Goal: Transaction & Acquisition: Purchase product/service

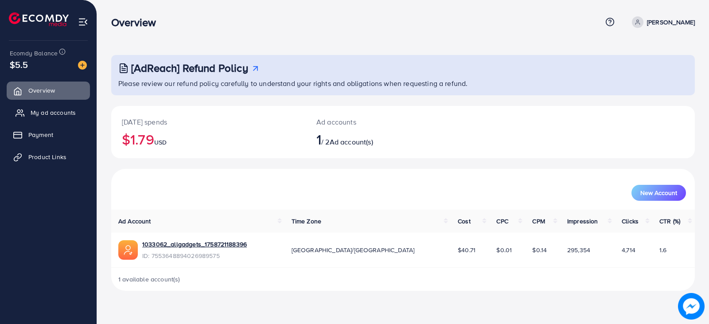
click at [56, 112] on span "My ad accounts" at bounding box center [53, 112] width 45 height 9
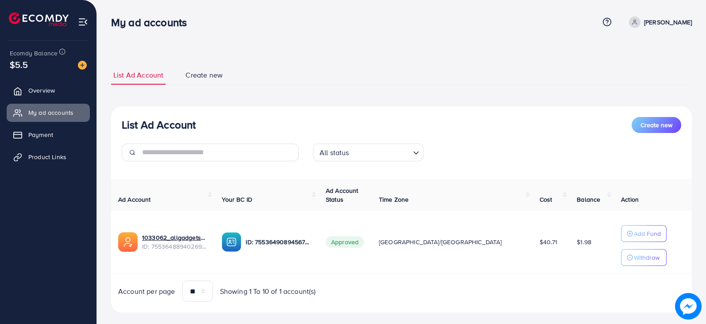
drag, startPoint x: 572, startPoint y: 244, endPoint x: 512, endPoint y: 242, distance: 60.2
click at [512, 242] on tr "1033062_allgadgets_1758721188396 ID: 7553648894026989575 ID: 755364908945670144…" at bounding box center [401, 242] width 581 height 62
click at [570, 263] on td "$1.98" at bounding box center [592, 242] width 44 height 62
click at [570, 259] on td "$1.98" at bounding box center [592, 242] width 44 height 62
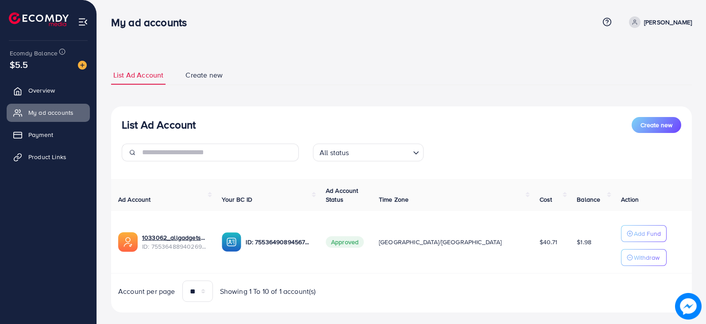
click at [570, 257] on td "$1.98" at bounding box center [592, 242] width 44 height 62
click at [49, 90] on span "Overview" at bounding box center [44, 90] width 27 height 9
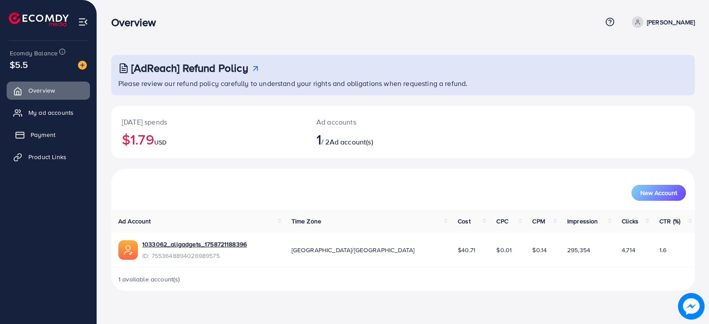
click at [48, 141] on link "Payment" at bounding box center [48, 135] width 83 height 18
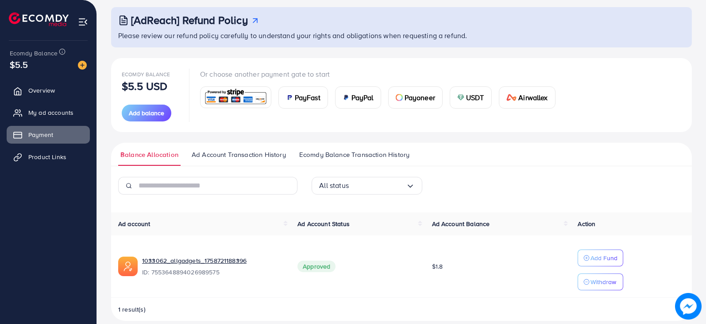
scroll to position [59, 0]
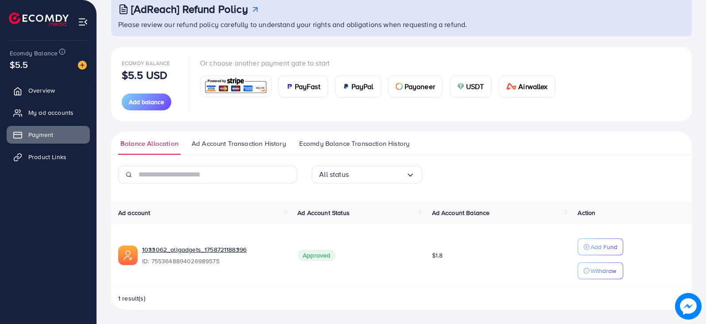
click at [353, 82] on span "PayPal" at bounding box center [363, 86] width 22 height 11
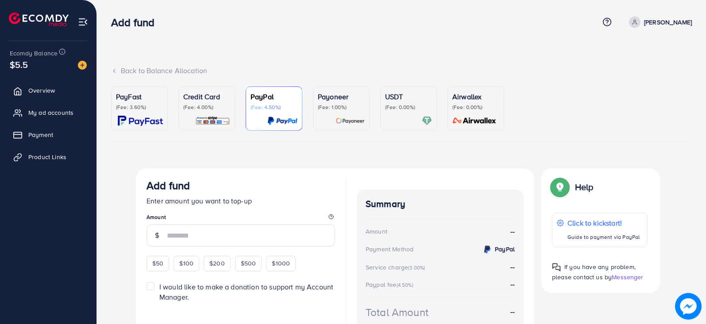
scroll to position [50, 0]
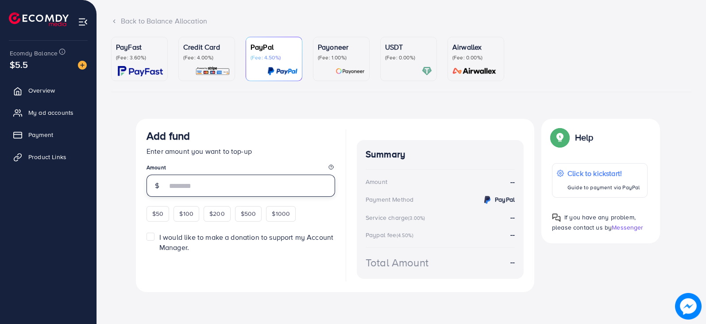
click at [226, 186] on input "number" at bounding box center [251, 185] width 168 height 22
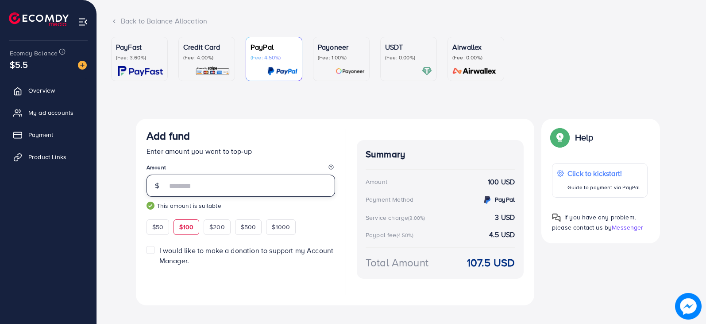
type input "***"
click at [272, 200] on span "*** This amount is suitable" at bounding box center [241, 191] width 189 height 35
click at [202, 50] on p "Credit Card" at bounding box center [206, 47] width 47 height 11
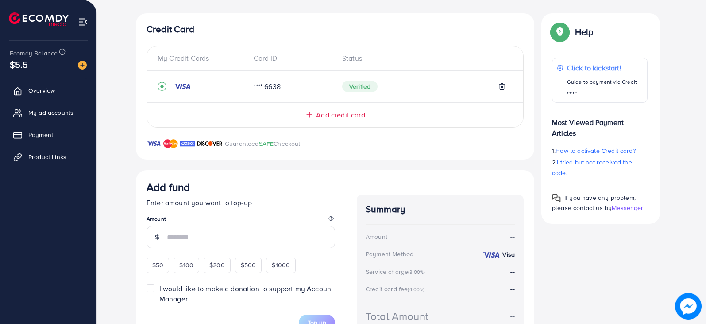
scroll to position [210, 0]
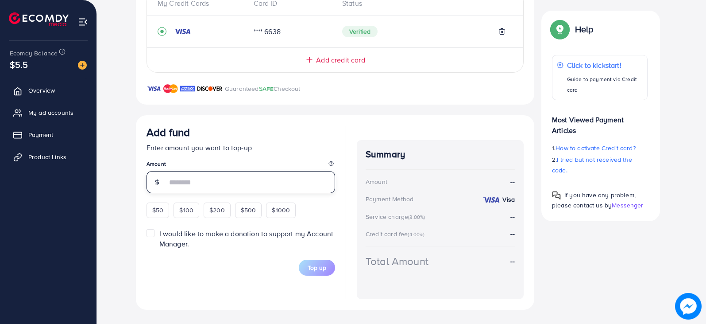
click at [201, 187] on input "number" at bounding box center [251, 182] width 168 height 22
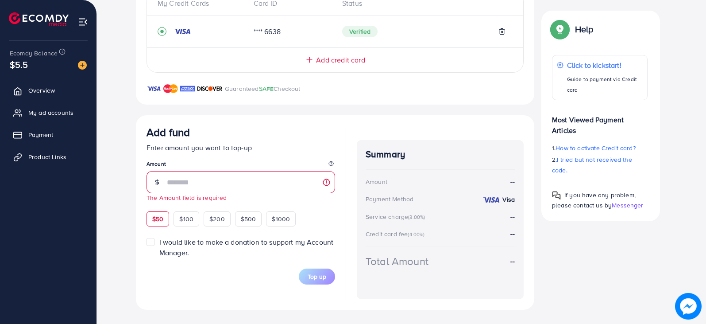
click at [158, 212] on div "$50" at bounding box center [158, 218] width 23 height 15
type input "**"
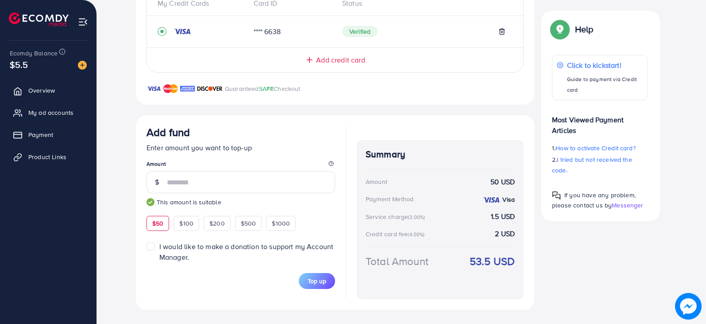
click at [207, 46] on div "My Credit Cards Card ID Status **** 6638 Verified Add credit card" at bounding box center [335, 32] width 377 height 82
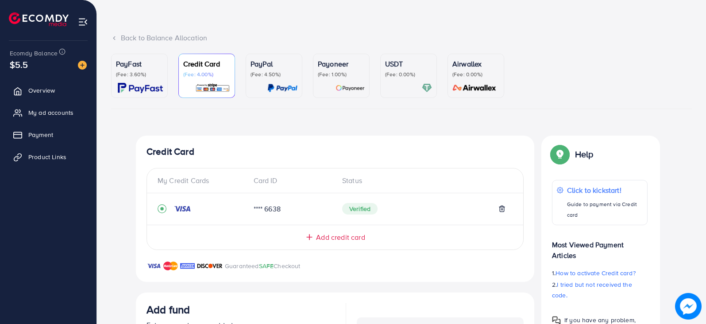
click at [337, 67] on p "Payoneer" at bounding box center [341, 63] width 47 height 11
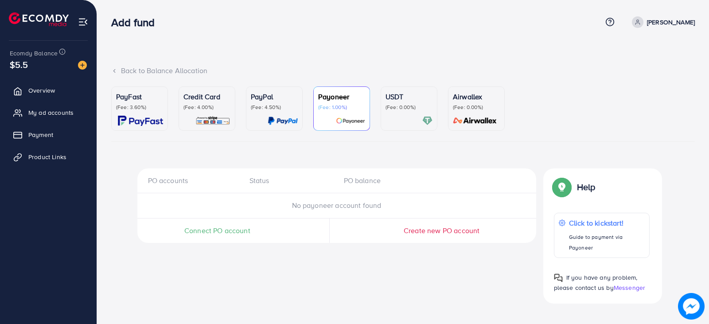
click at [211, 228] on span "Connect PO account" at bounding box center [217, 230] width 66 height 10
click at [323, 100] on p "Payoneer" at bounding box center [341, 96] width 47 height 11
click at [597, 223] on p "Click to kickstart!" at bounding box center [606, 222] width 76 height 11
click at [217, 93] on p "Credit Card" at bounding box center [206, 96] width 47 height 11
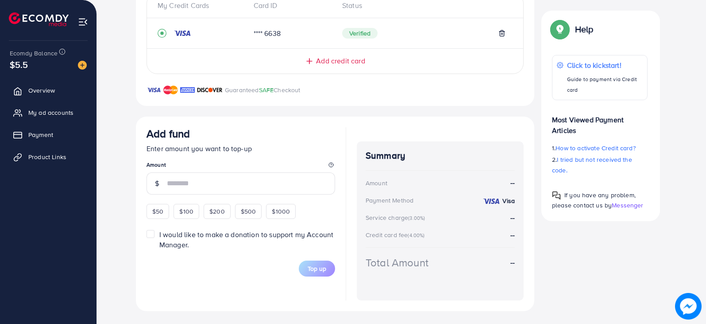
scroll to position [209, 0]
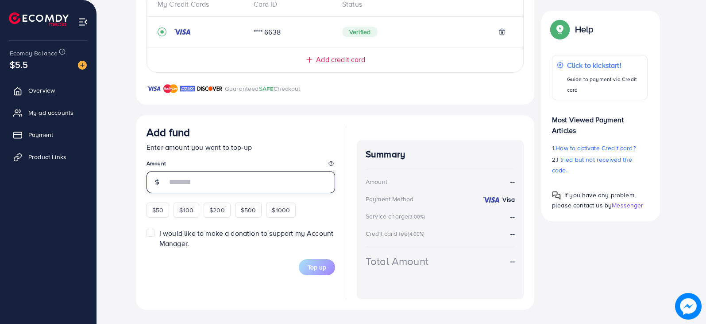
click at [196, 182] on input "number" at bounding box center [251, 182] width 168 height 22
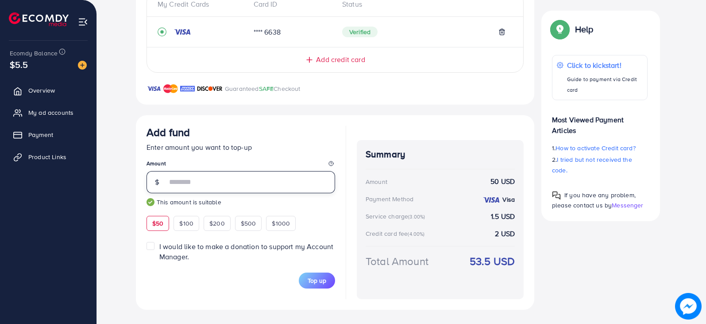
type input "**"
click at [346, 210] on div at bounding box center [346, 212] width 0 height 173
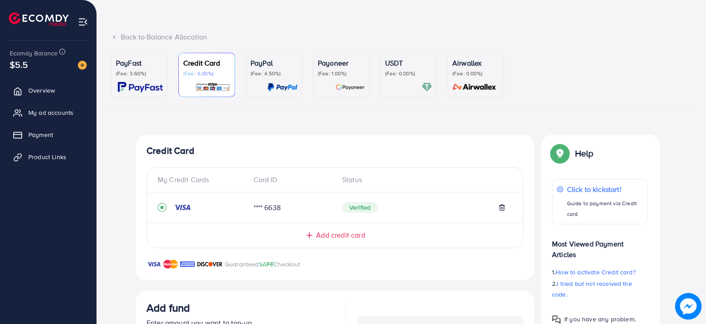
scroll to position [32, 0]
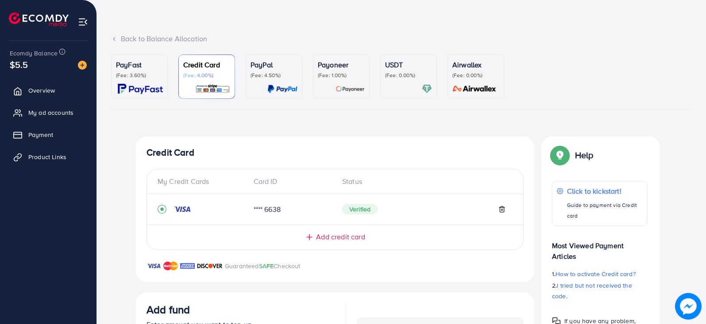
click at [401, 73] on p "(Fee: 0.00%)" at bounding box center [408, 75] width 47 height 7
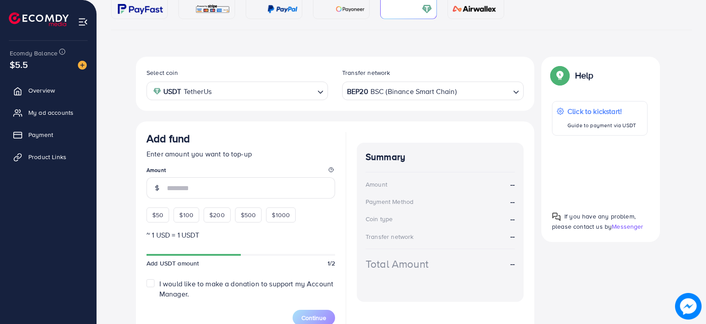
scroll to position [120, 0]
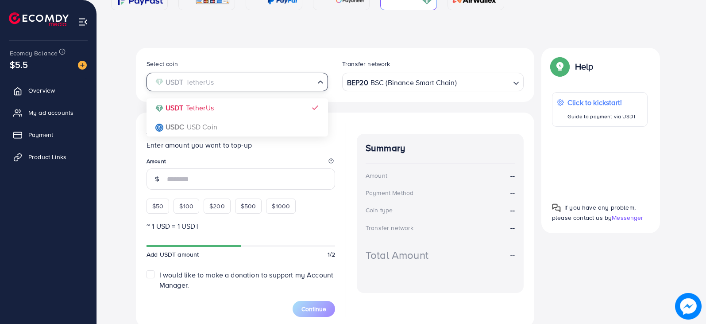
click at [310, 80] on input "Search for option" at bounding box center [232, 82] width 163 height 14
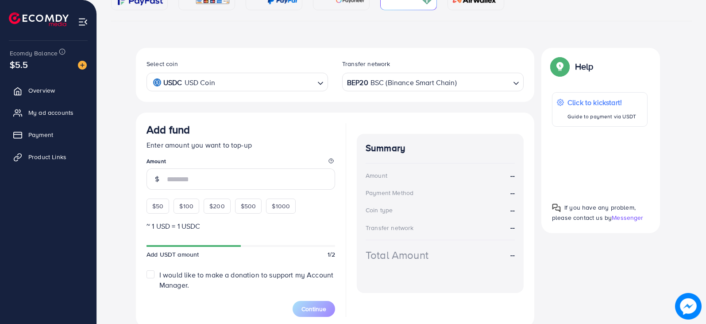
click at [213, 128] on div "Select coin USDC USD Coin Loading... USDT TetherUs USDC USD Coin Transfer netwo…" at bounding box center [335, 187] width 399 height 279
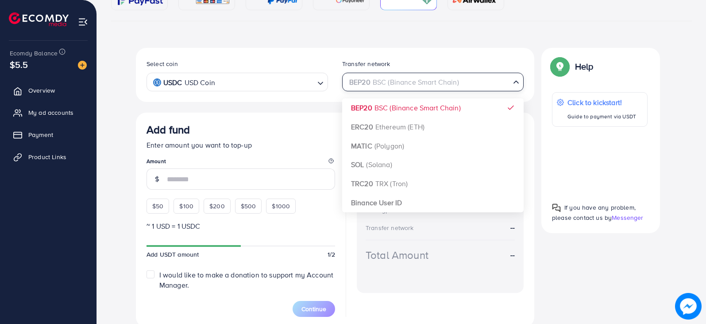
click at [476, 82] on input "Search for option" at bounding box center [427, 82] width 163 height 14
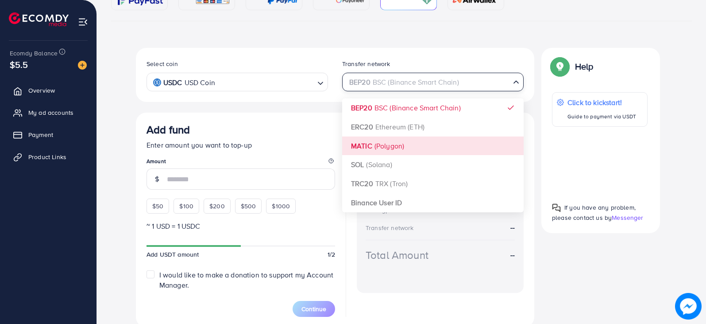
scroll to position [156, 0]
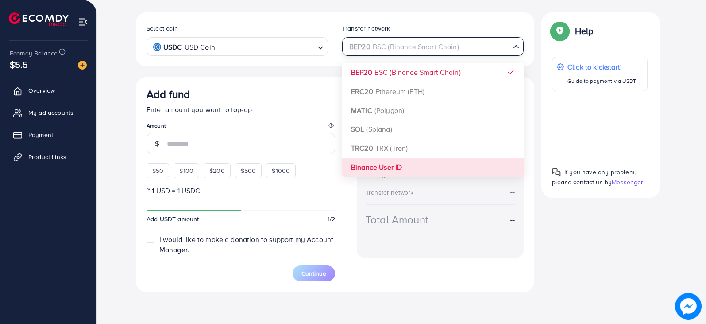
click at [388, 170] on div "Select coin USDC USD Coin Loading... Transfer network BEP20 BSC (Binance Smart …" at bounding box center [335, 151] width 399 height 279
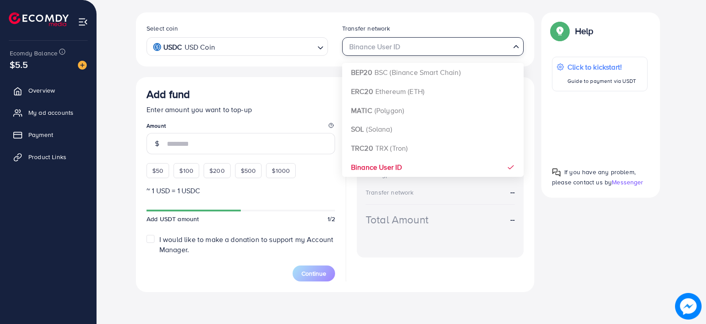
click at [410, 47] on input "Search for option" at bounding box center [427, 47] width 163 height 14
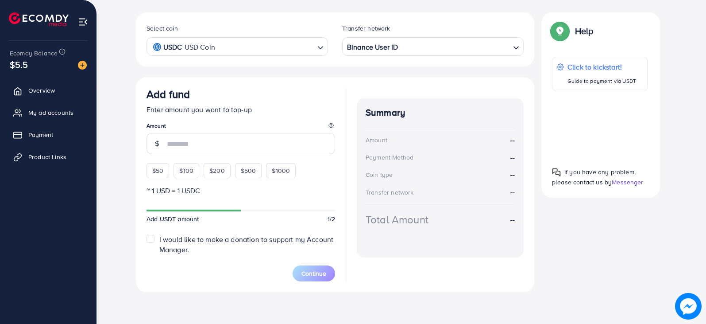
click at [321, 78] on div "Add fund Enter amount you want to top-up Amount $50 $100 $200 $500 $1000 ~ 1 US…" at bounding box center [335, 184] width 399 height 215
click at [205, 149] on input "number" at bounding box center [251, 143] width 168 height 21
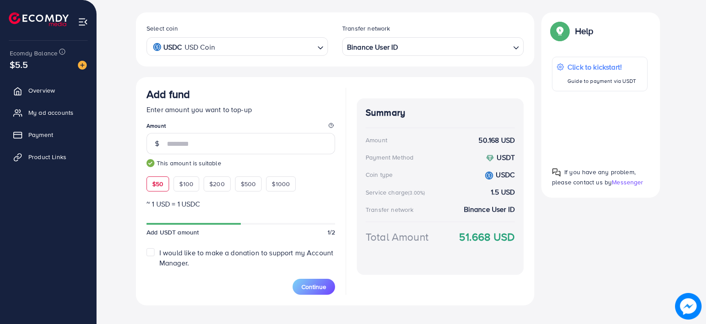
click at [296, 168] on div "Add fund Enter amount you want to top-up Amount ** This amount is suitable $50 …" at bounding box center [241, 140] width 189 height 104
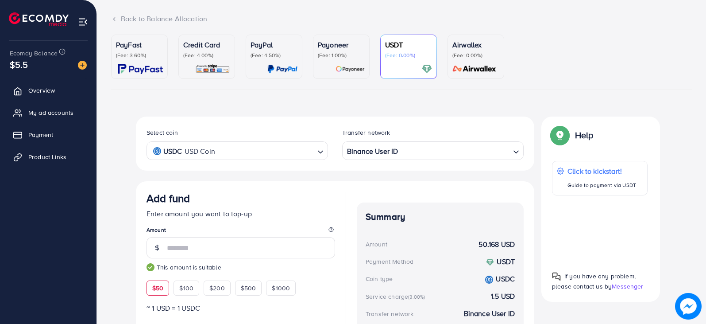
scroll to position [67, 0]
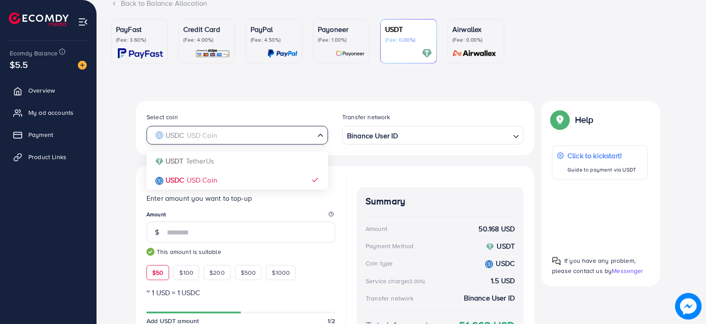
click at [263, 136] on input "Search for option" at bounding box center [232, 135] width 163 height 14
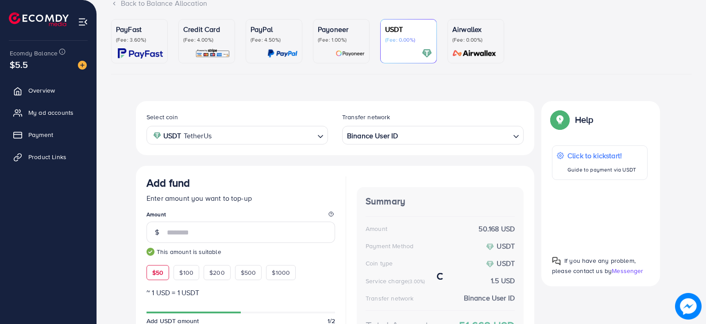
click at [203, 162] on div "Select coin USDT TetherUs Loading... USDT TetherUs USDC USD Coin Transfer netwo…" at bounding box center [335, 248] width 399 height 294
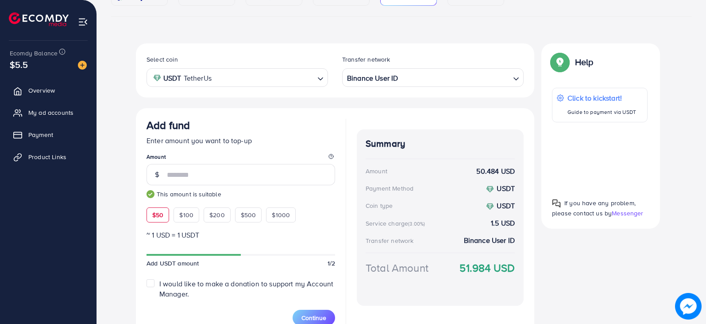
scroll to position [81, 0]
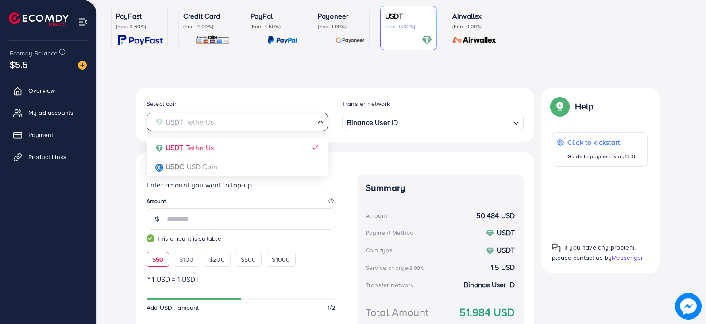
click at [241, 119] on input "Search for option" at bounding box center [232, 122] width 163 height 14
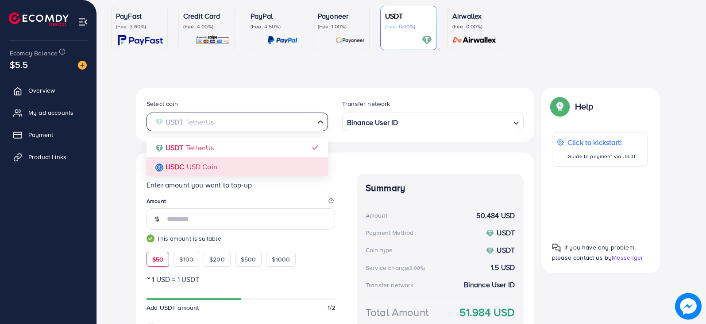
click at [204, 162] on div "Select coin USDT TetherUs Loading... USDT TetherUs USDC USD Coin Transfer netwo…" at bounding box center [335, 234] width 399 height 293
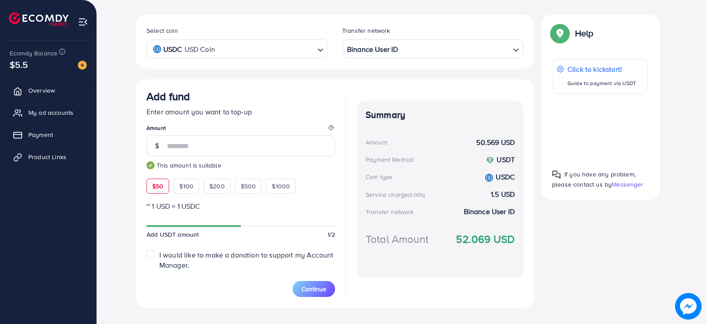
scroll to position [169, 0]
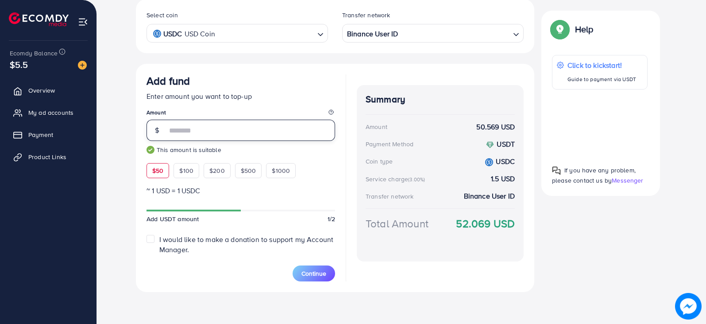
click at [222, 135] on input "**" at bounding box center [251, 130] width 168 height 21
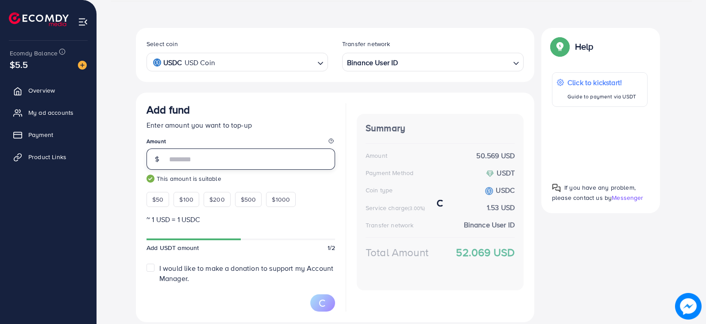
scroll to position [125, 0]
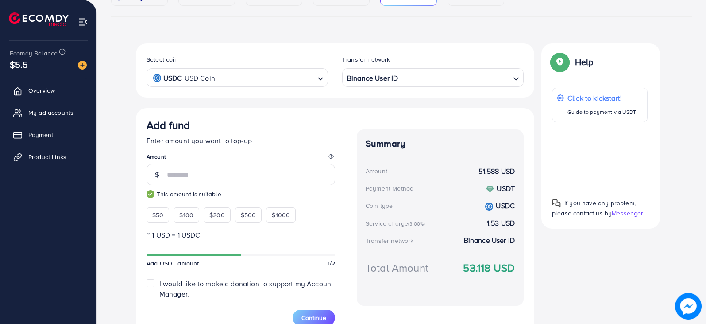
click at [254, 195] on small "This amount is suitable" at bounding box center [241, 194] width 189 height 9
drag, startPoint x: 189, startPoint y: 176, endPoint x: 168, endPoint y: 173, distance: 21.0
click at [168, 173] on input "**" at bounding box center [251, 174] width 168 height 21
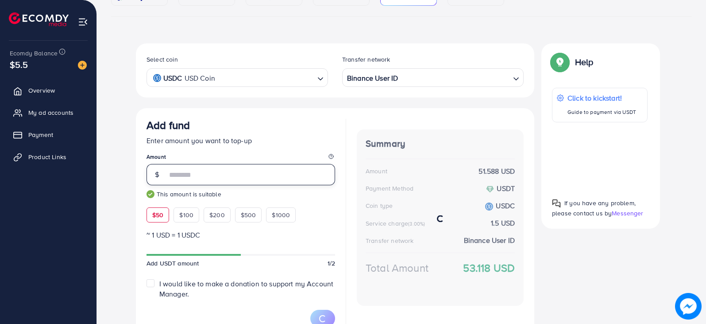
type input "**"
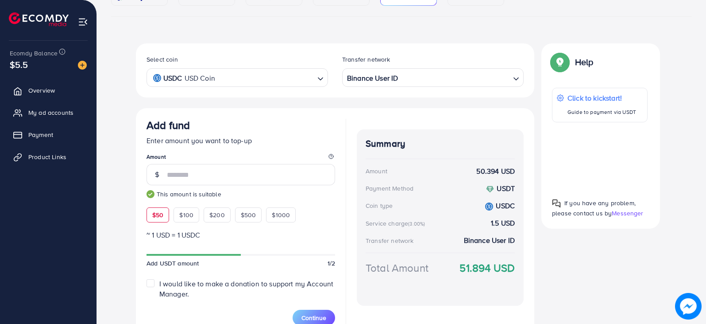
click at [126, 170] on div "Select coin USDC USD Coin Loading... Transfer network Binance User ID Loading..…" at bounding box center [401, 193] width 581 height 300
click at [607, 156] on div at bounding box center [600, 156] width 96 height 54
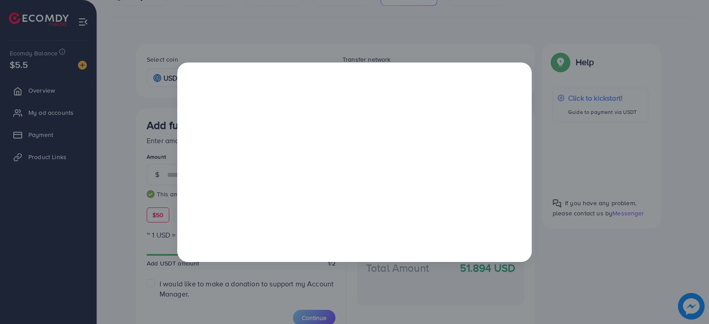
click at [342, 26] on div at bounding box center [354, 162] width 709 height 324
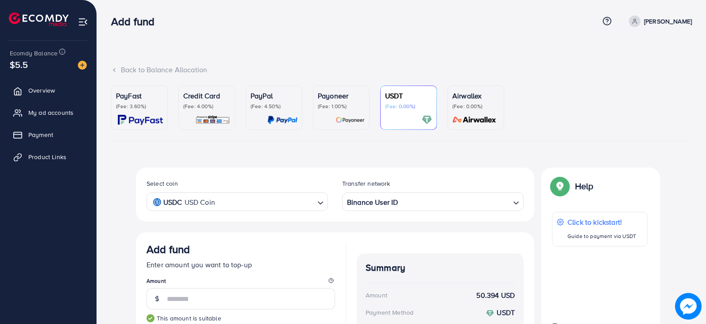
scroll to position [0, 0]
click at [333, 100] on p "Payoneer" at bounding box center [341, 96] width 47 height 11
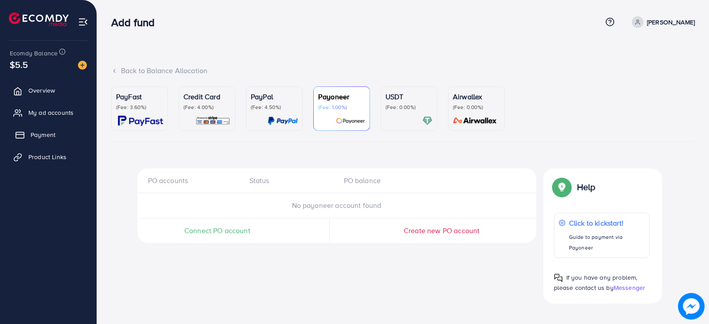
click at [39, 139] on span "Payment" at bounding box center [43, 134] width 25 height 9
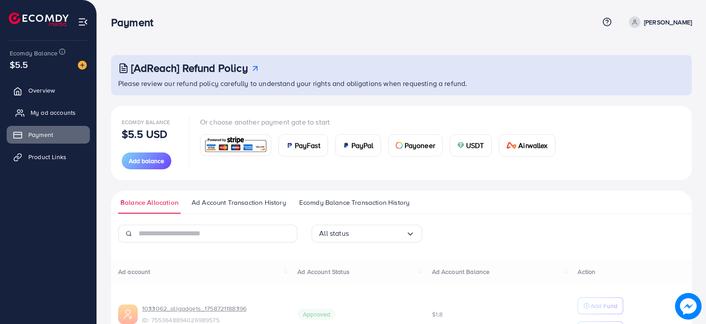
click at [47, 110] on span "My ad accounts" at bounding box center [53, 112] width 45 height 9
